Goal: Task Accomplishment & Management: Complete application form

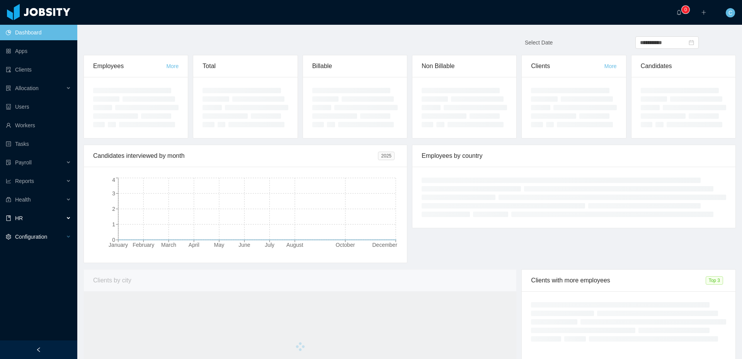
click at [67, 239] on div "Configuration" at bounding box center [38, 236] width 77 height 15
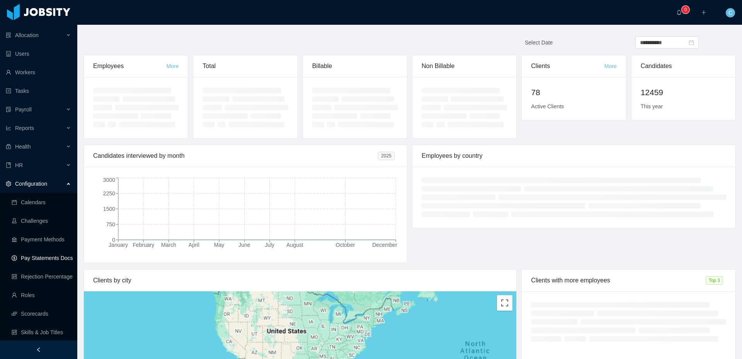
scroll to position [91, 0]
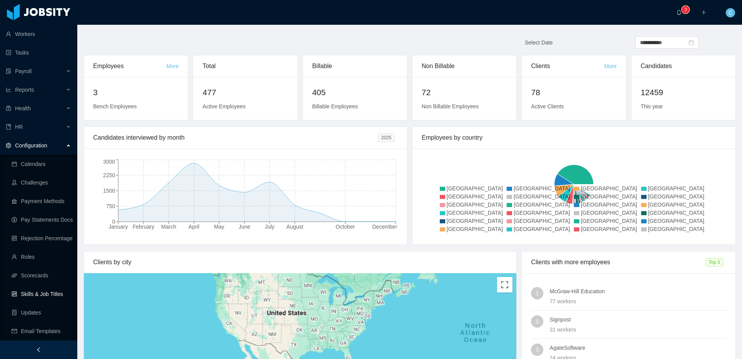
click at [51, 295] on link "Skills & Job Titles" at bounding box center [42, 293] width 60 height 15
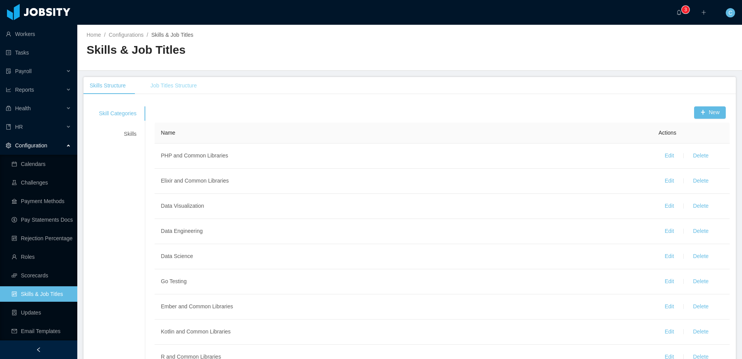
click at [181, 87] on div "Job Titles Structure" at bounding box center [173, 85] width 59 height 17
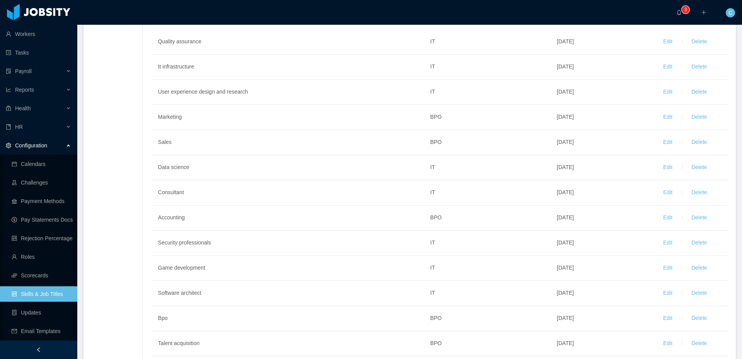
scroll to position [133, 0]
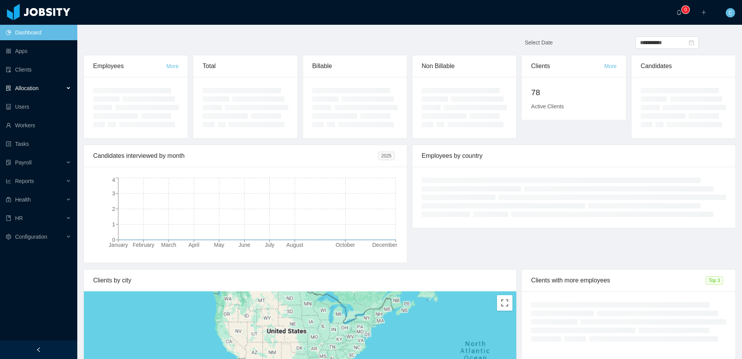
click at [46, 87] on div "Allocation" at bounding box center [38, 87] width 77 height 15
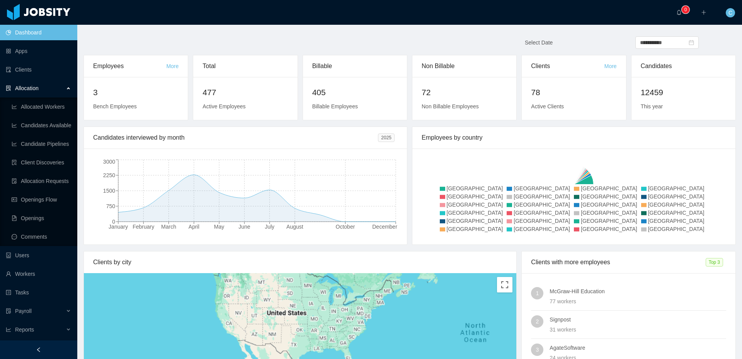
click at [46, 85] on div "Allocation" at bounding box center [38, 87] width 77 height 15
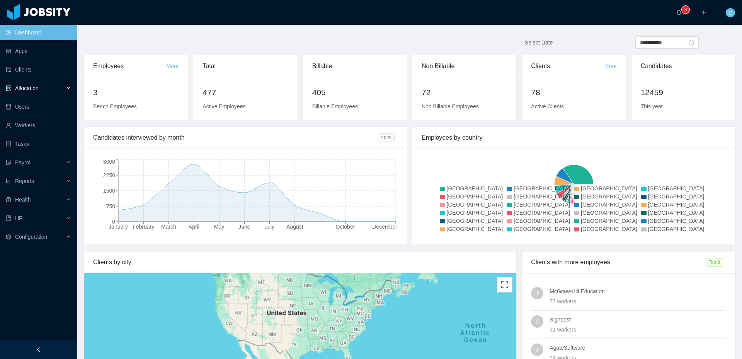
click at [46, 85] on div "Allocation" at bounding box center [38, 87] width 77 height 15
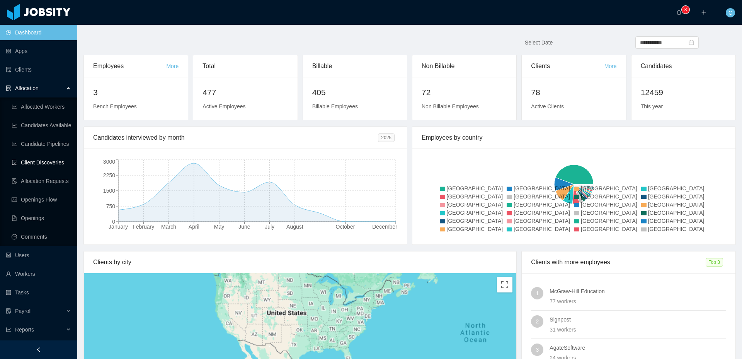
click at [57, 161] on link "Client Discoveries" at bounding box center [42, 162] width 60 height 15
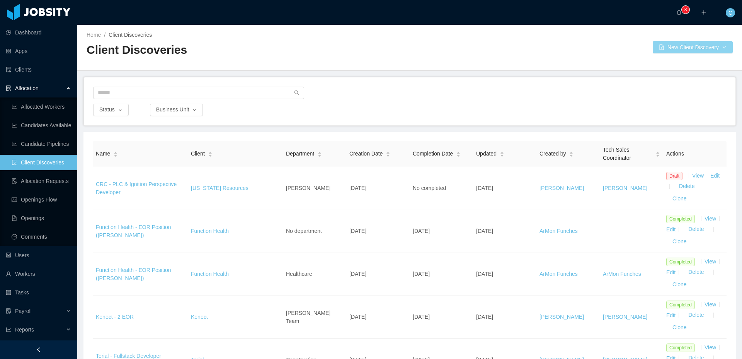
click at [696, 48] on button "New Client Discovery" at bounding box center [693, 47] width 80 height 12
click at [665, 75] on li "IT" at bounding box center [692, 75] width 82 height 12
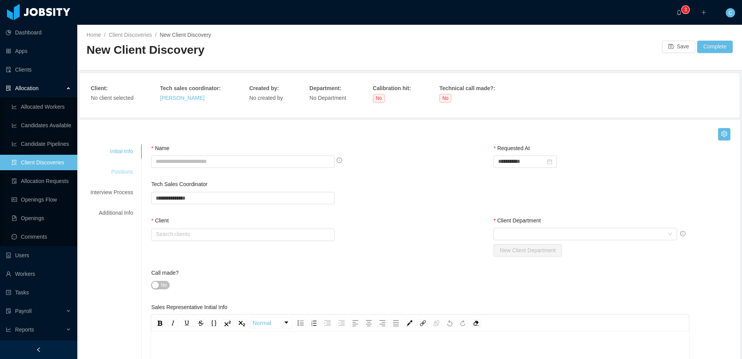
click at [125, 171] on div "Positions" at bounding box center [111, 172] width 61 height 14
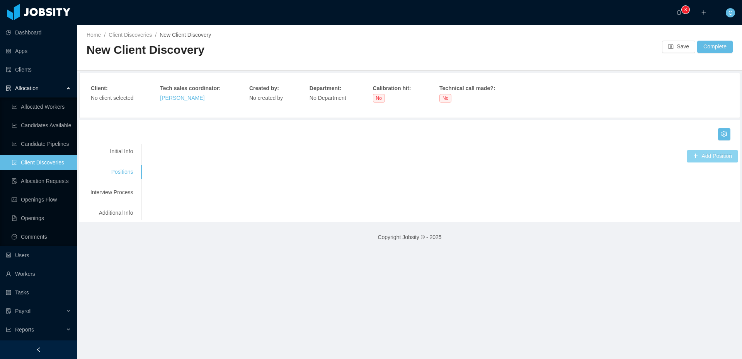
drag, startPoint x: 715, startPoint y: 156, endPoint x: 602, endPoint y: 160, distance: 113.0
click at [715, 156] on button "Add Position" at bounding box center [712, 156] width 51 height 12
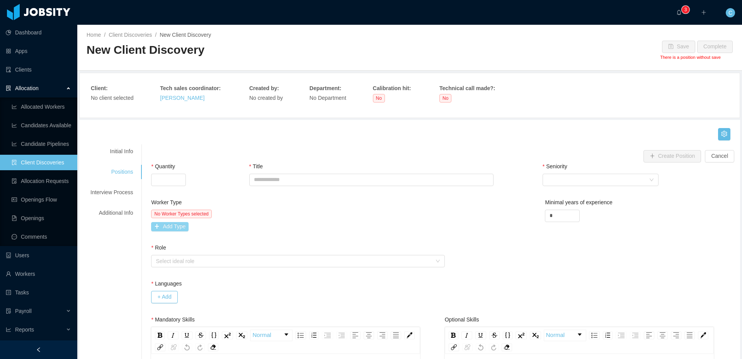
click at [171, 226] on button "Add Type" at bounding box center [170, 226] width 38 height 9
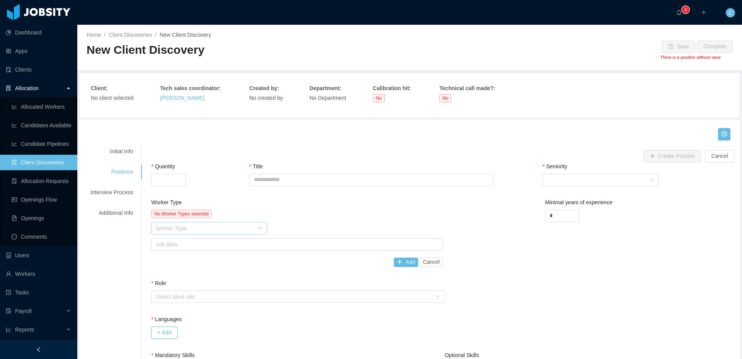
click at [211, 229] on div "Worker Type" at bounding box center [205, 228] width 98 height 8
click at [282, 206] on div "Worker Type" at bounding box center [297, 203] width 292 height 11
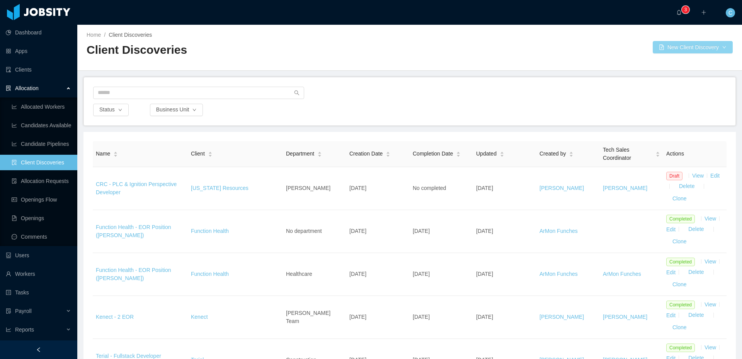
click at [683, 50] on button "New Client Discovery" at bounding box center [693, 47] width 80 height 12
click at [666, 60] on li "BPO" at bounding box center [692, 62] width 82 height 12
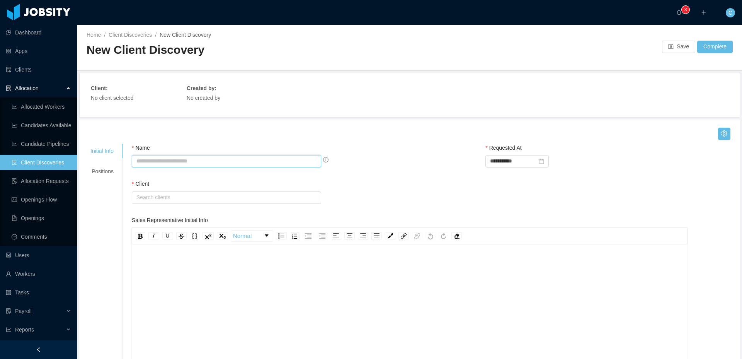
click at [167, 160] on input "Name" at bounding box center [226, 161] width 189 height 12
click at [108, 171] on div "Positions" at bounding box center [102, 171] width 42 height 14
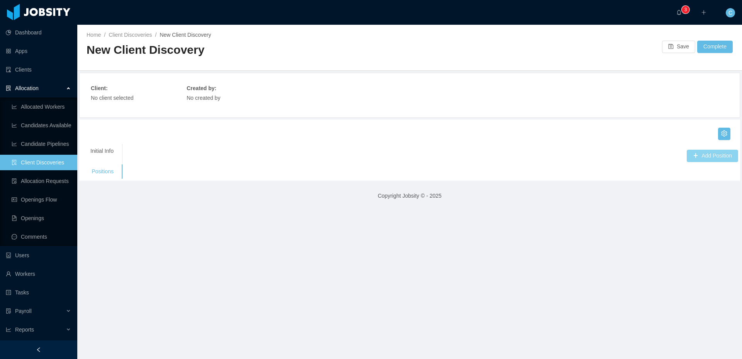
drag, startPoint x: 712, startPoint y: 158, endPoint x: 683, endPoint y: 160, distance: 29.5
click at [712, 158] on button "Add Position" at bounding box center [712, 156] width 51 height 12
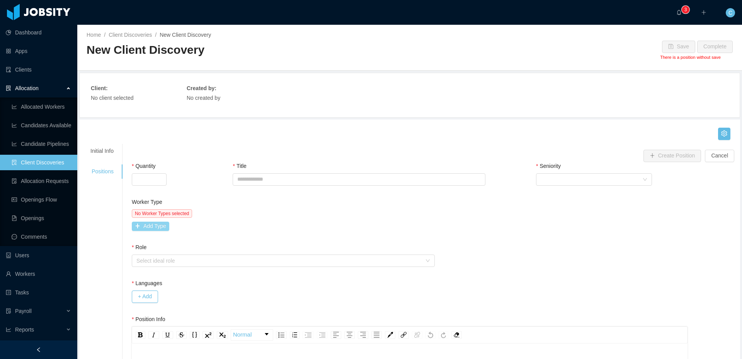
click at [169, 228] on button "Add Type" at bounding box center [151, 226] width 38 height 9
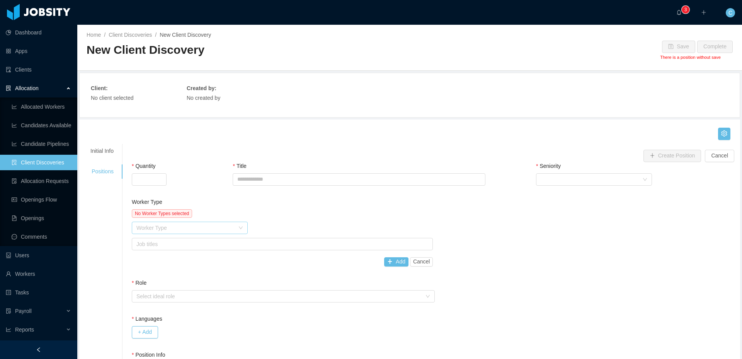
click at [170, 227] on div "Worker Type" at bounding box center [186, 228] width 98 height 8
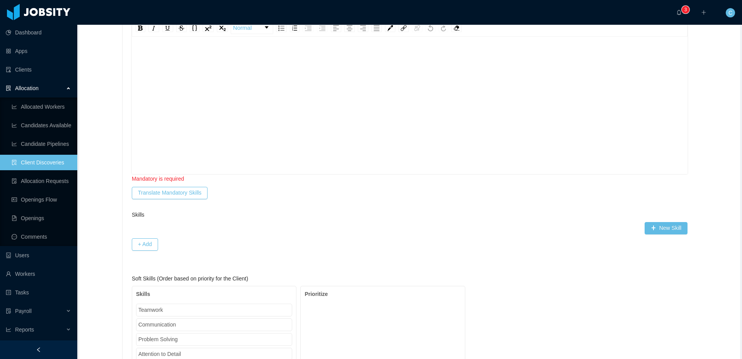
scroll to position [2, 0]
click at [507, 181] on div "Mandatory is required" at bounding box center [410, 179] width 556 height 9
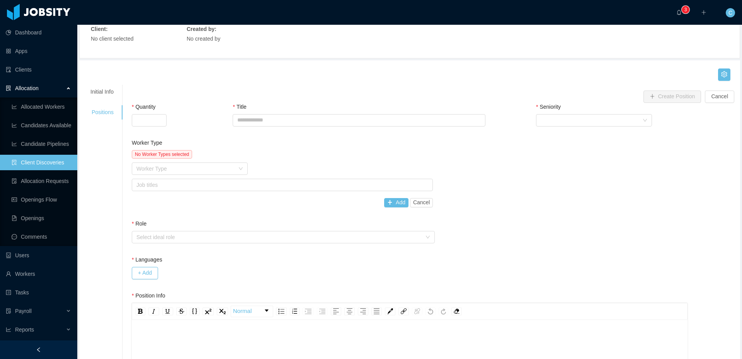
scroll to position [0, 0]
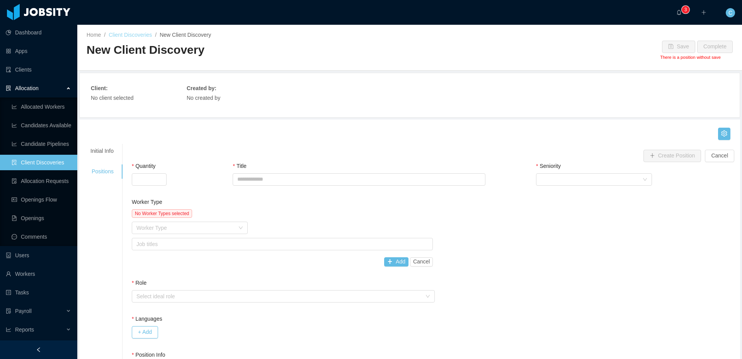
click at [129, 36] on link "Client Discoveries" at bounding box center [130, 35] width 43 height 6
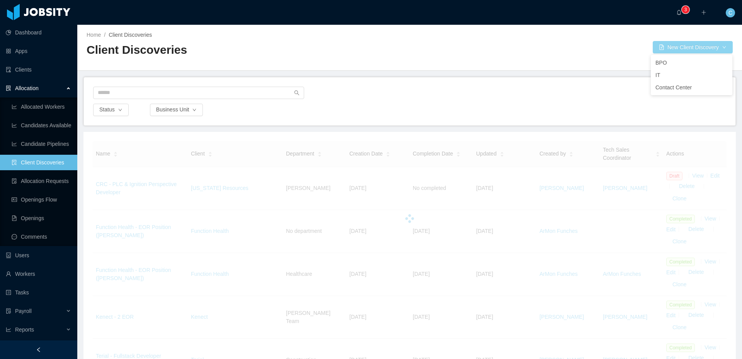
click at [676, 48] on button "New Client Discovery" at bounding box center [693, 47] width 80 height 12
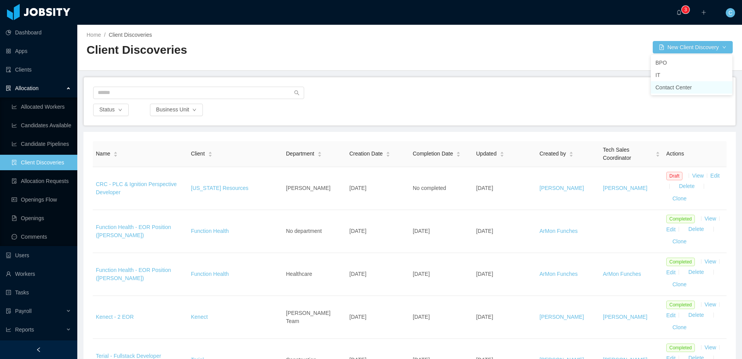
click at [691, 87] on li "Contact Center" at bounding box center [692, 87] width 82 height 12
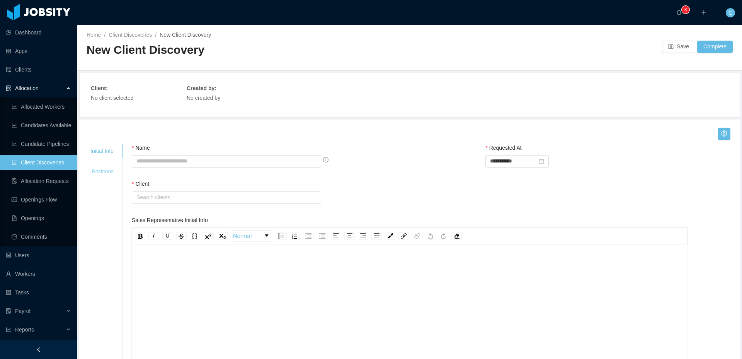
click at [96, 167] on div "Positions" at bounding box center [102, 171] width 42 height 14
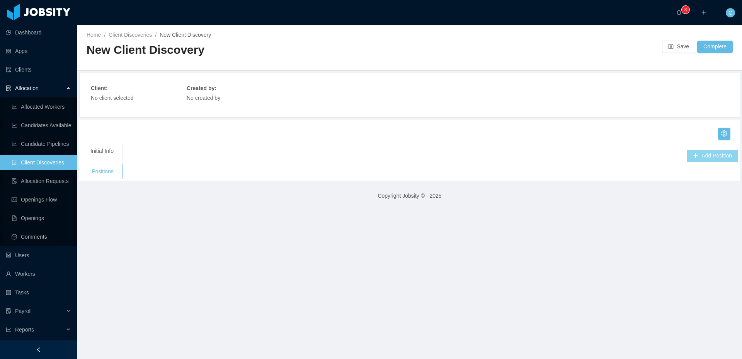
click at [707, 150] on button "Add Position" at bounding box center [712, 156] width 51 height 12
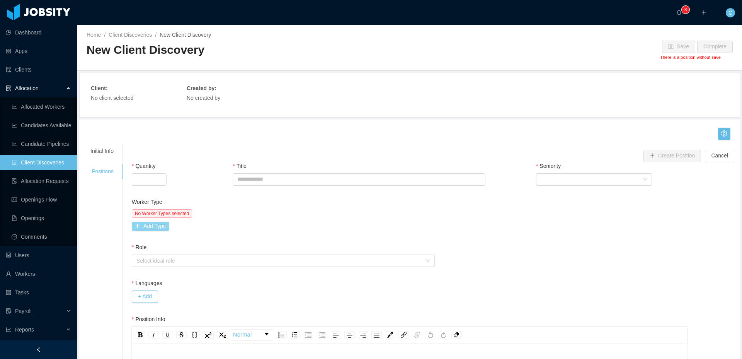
click at [160, 225] on button "Add Type" at bounding box center [151, 226] width 38 height 9
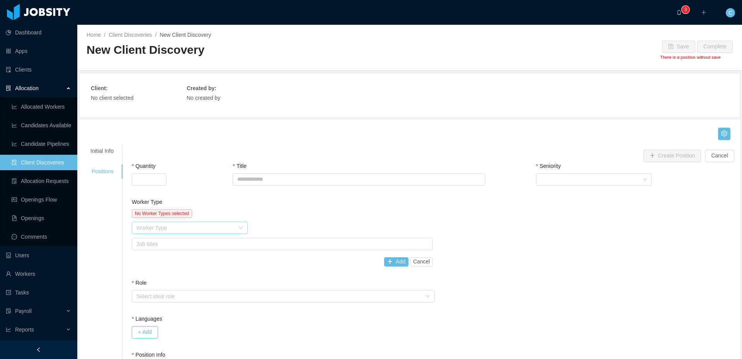
click at [172, 230] on div "Worker Type" at bounding box center [186, 228] width 98 height 8
click at [337, 213] on div "No Worker Types selected" at bounding box center [283, 213] width 302 height 9
